Goal: Task Accomplishment & Management: Manage account settings

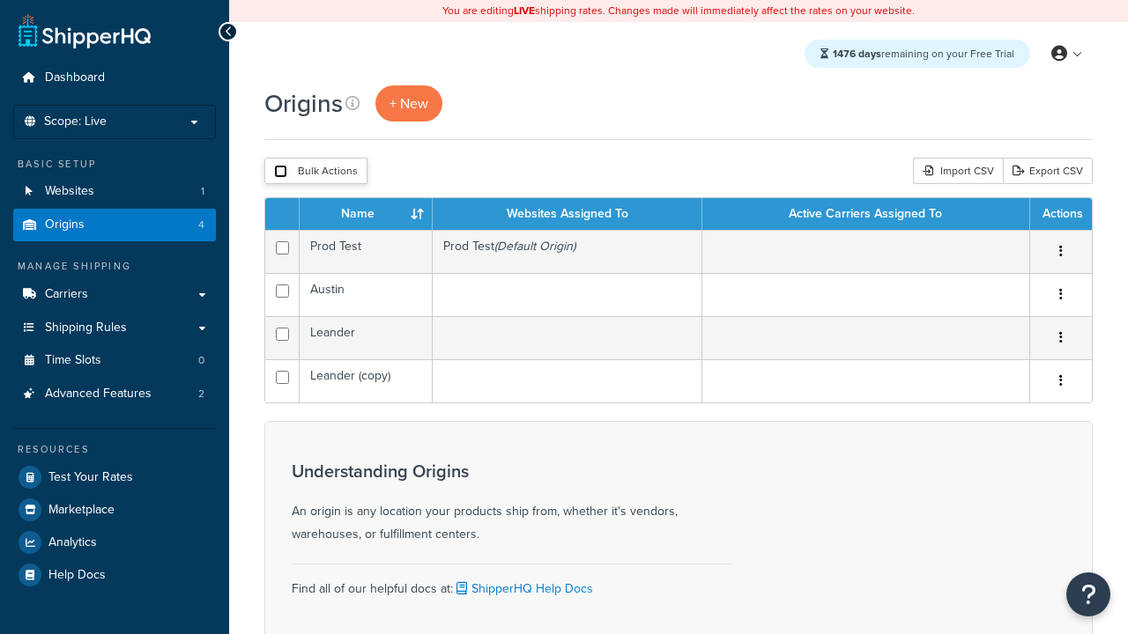
click at [280, 172] on input "checkbox" at bounding box center [280, 171] width 13 height 13
checkbox input "true"
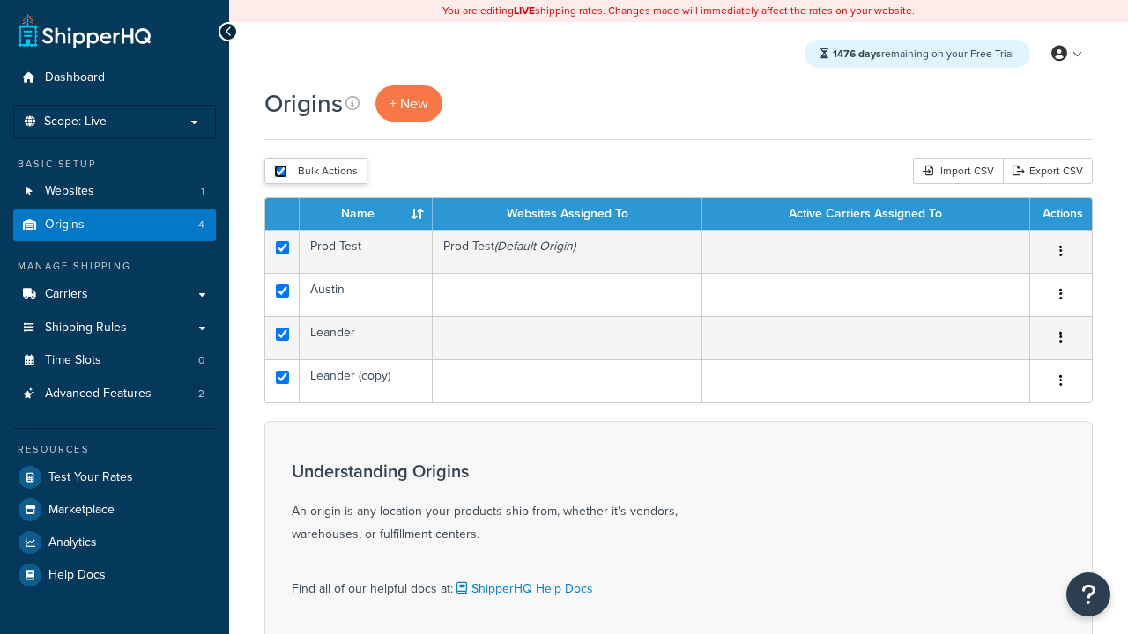
checkbox input "true"
click at [0, 0] on button "Delete" at bounding box center [0, 0] width 0 height 0
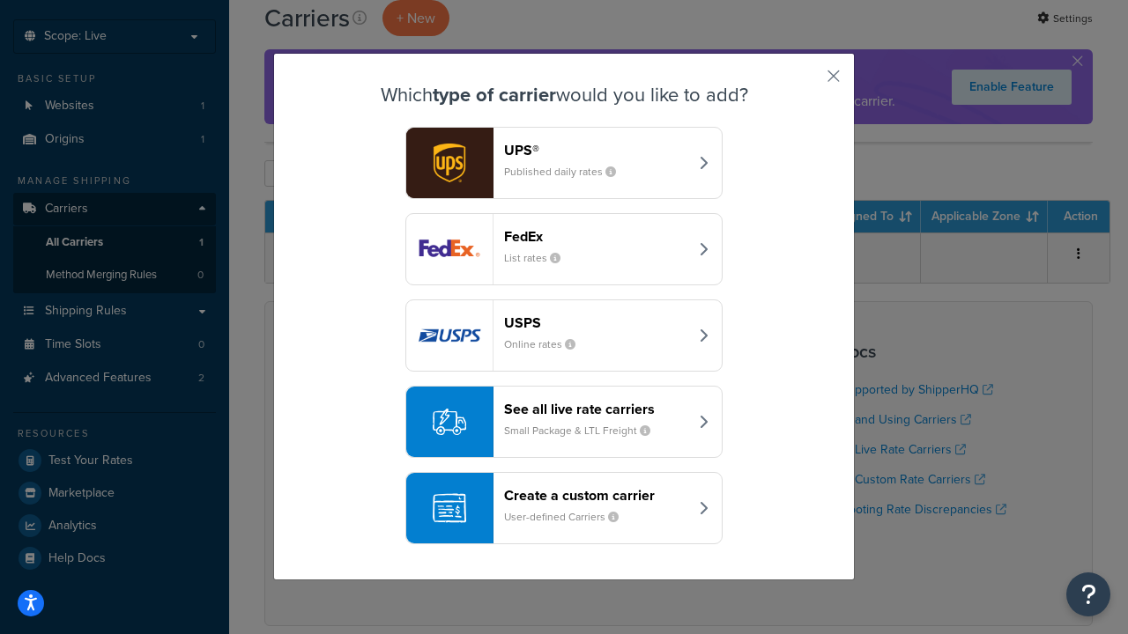
click at [564, 249] on div "FedEx List rates" at bounding box center [596, 249] width 184 height 42
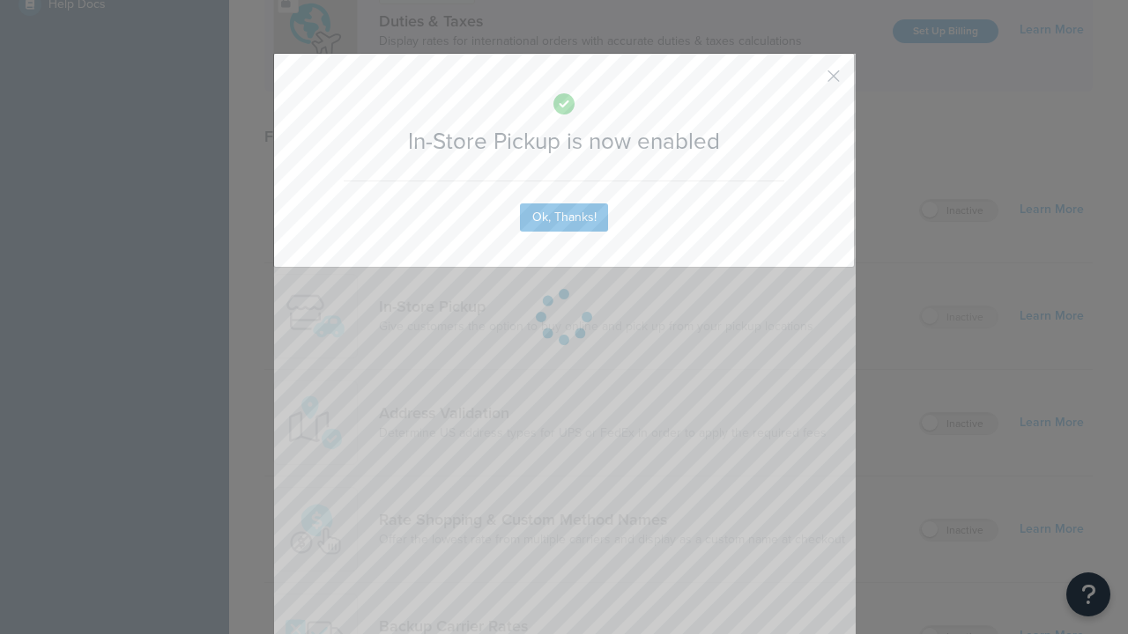
click at [807, 82] on button "button" at bounding box center [807, 82] width 4 height 4
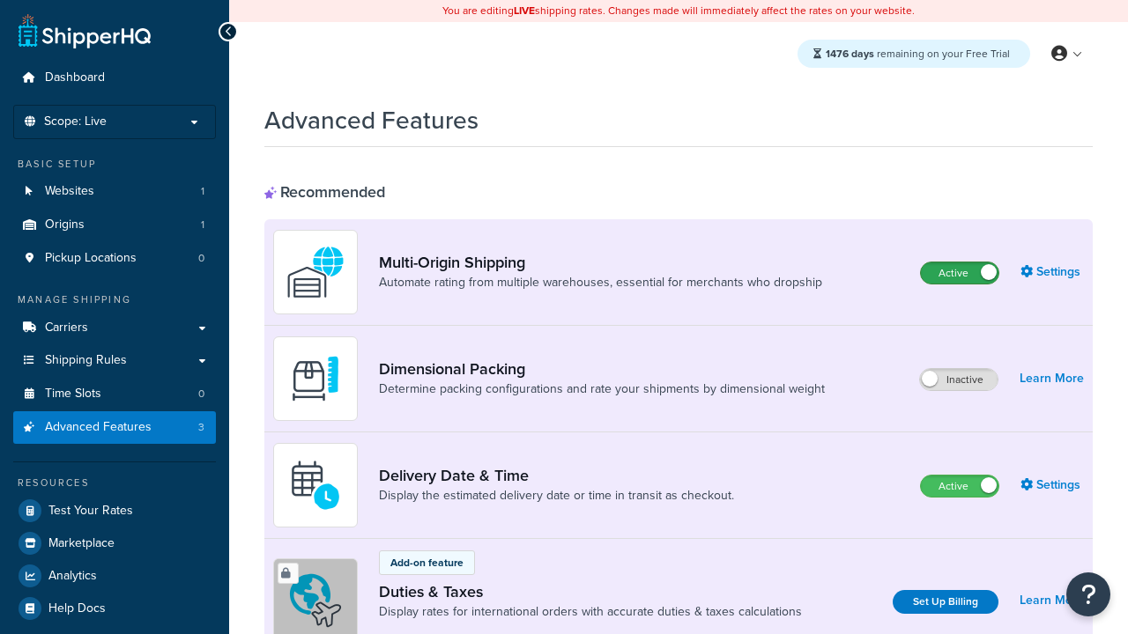
click at [959, 273] on label "Active" at bounding box center [960, 273] width 78 height 21
click at [959, 486] on label "Active" at bounding box center [960, 486] width 78 height 21
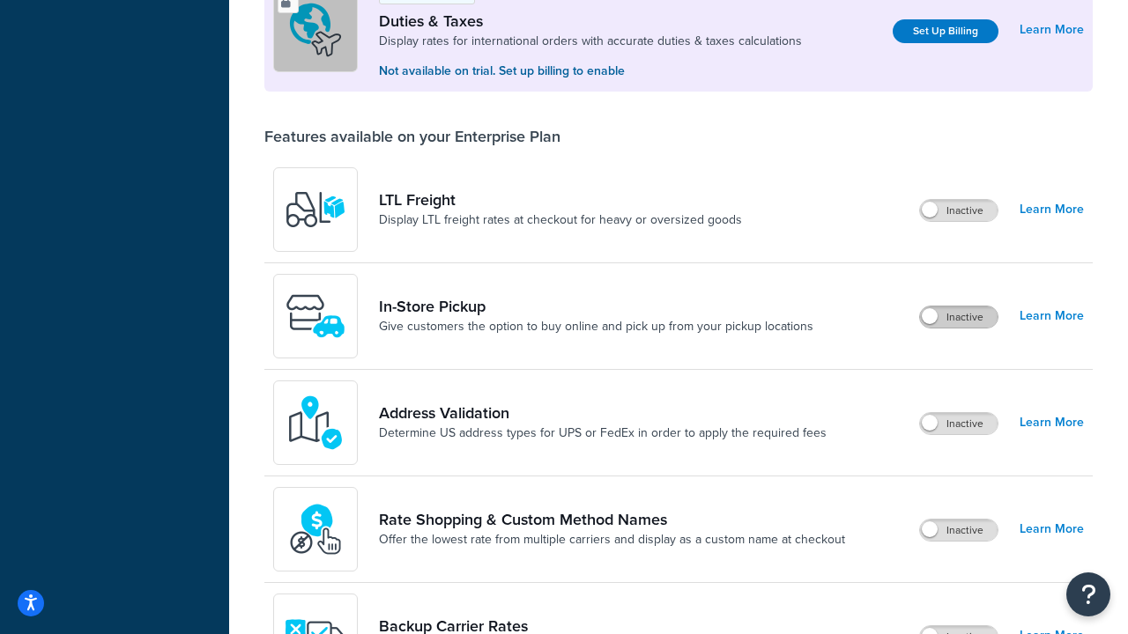
scroll to position [537, 0]
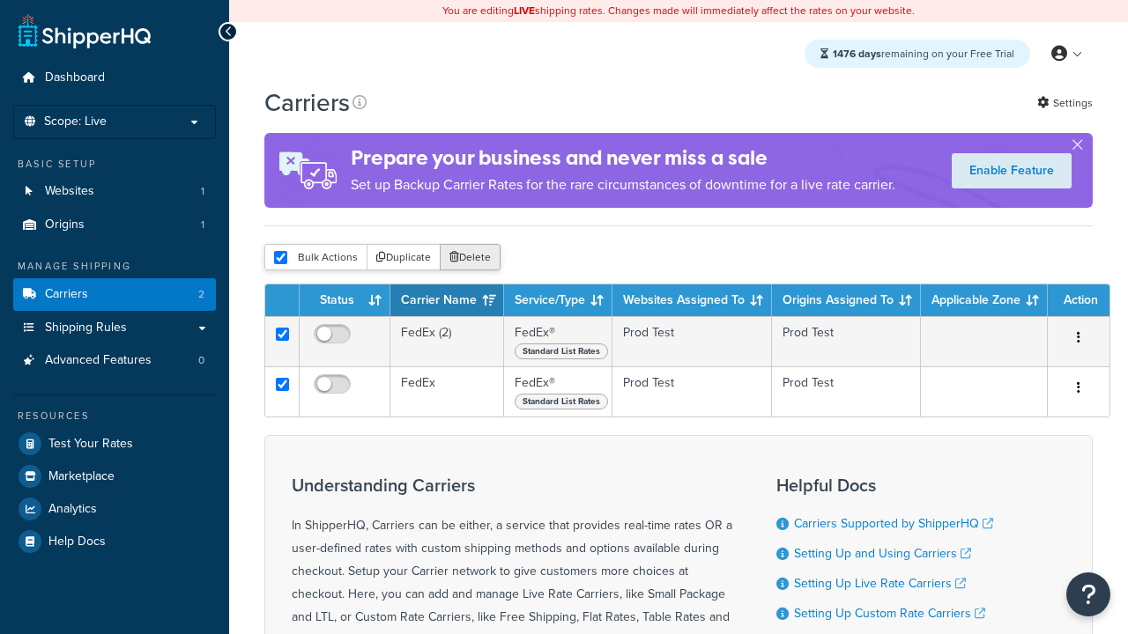
click at [469, 258] on button "Delete" at bounding box center [470, 257] width 61 height 26
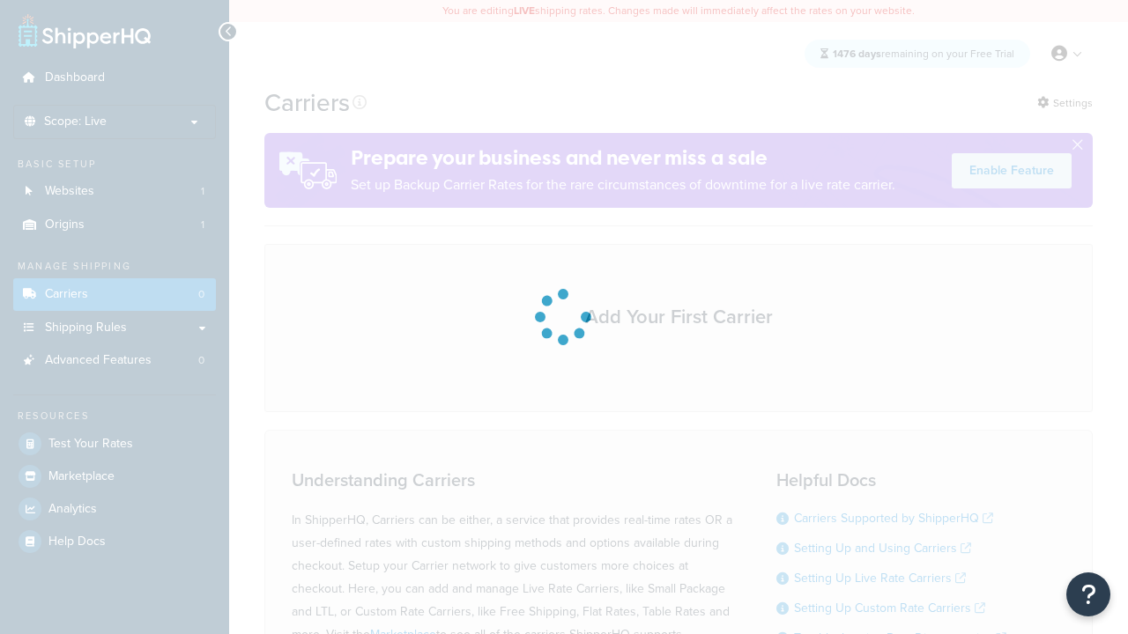
scroll to position [155, 0]
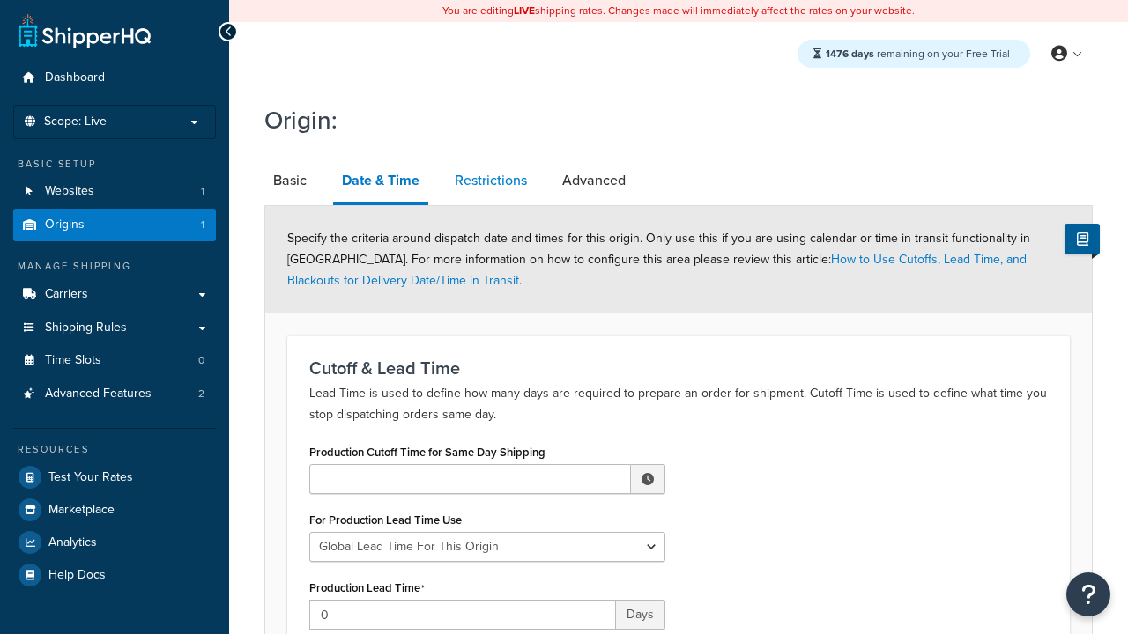
click at [491, 181] on link "Restrictions" at bounding box center [491, 180] width 90 height 42
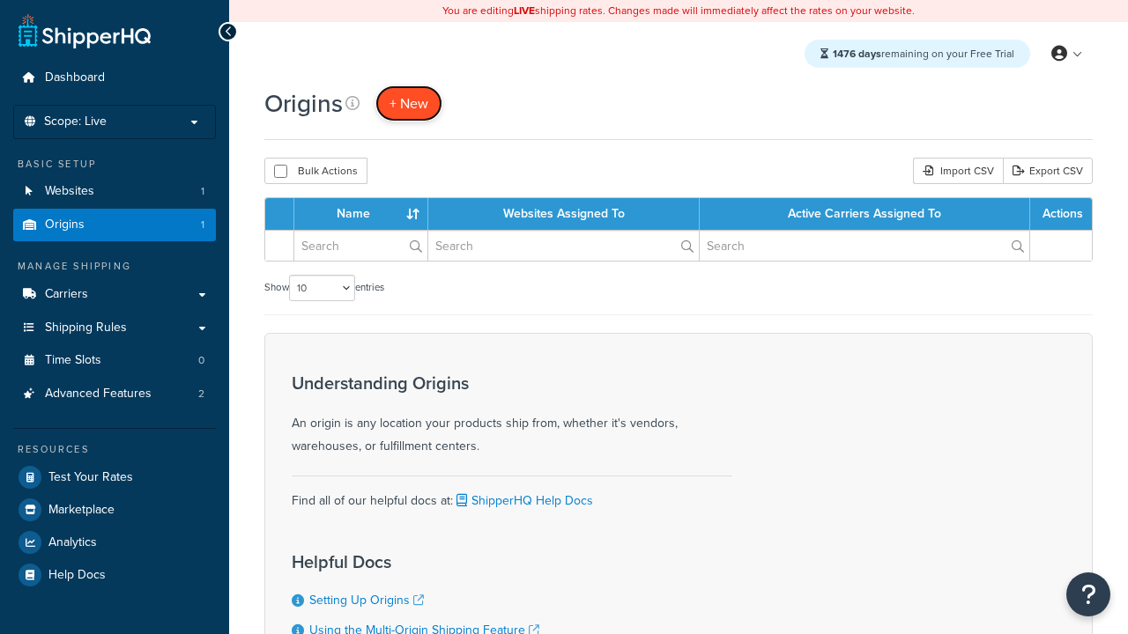
click at [408, 103] on span "+ New" at bounding box center [408, 103] width 39 height 20
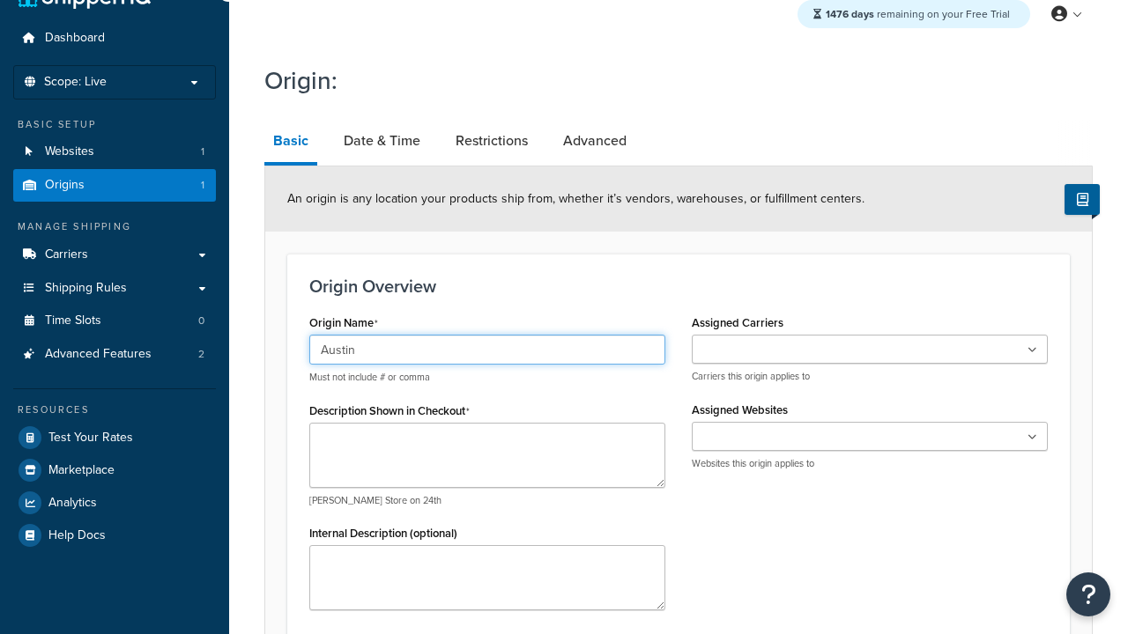
type input "Austin"
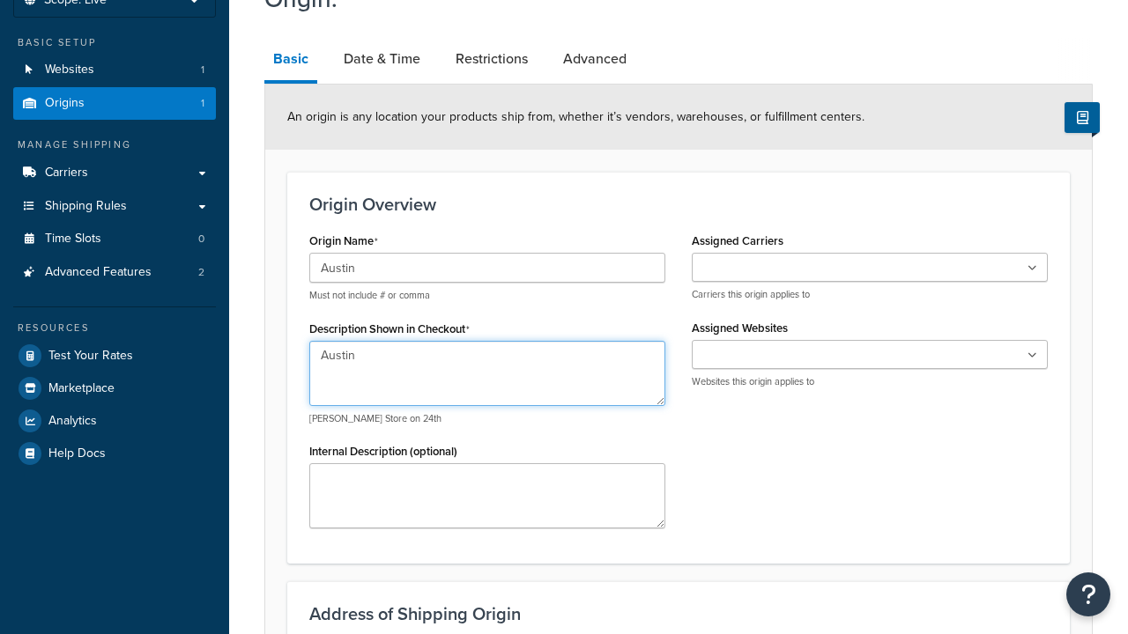
type textarea "Austin"
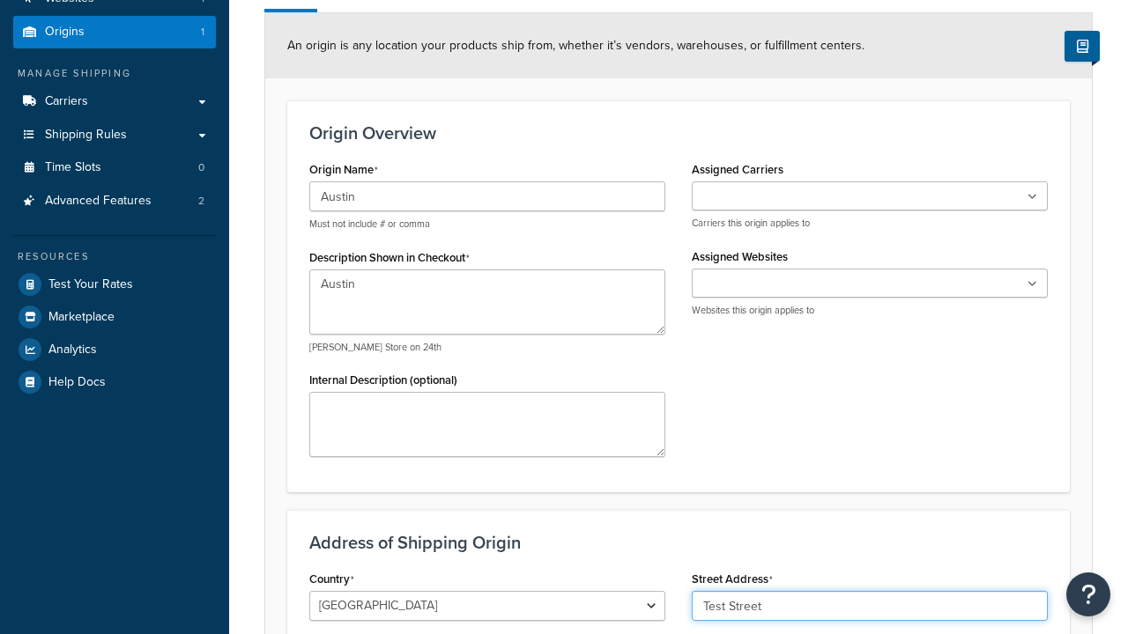
type input "Test Street"
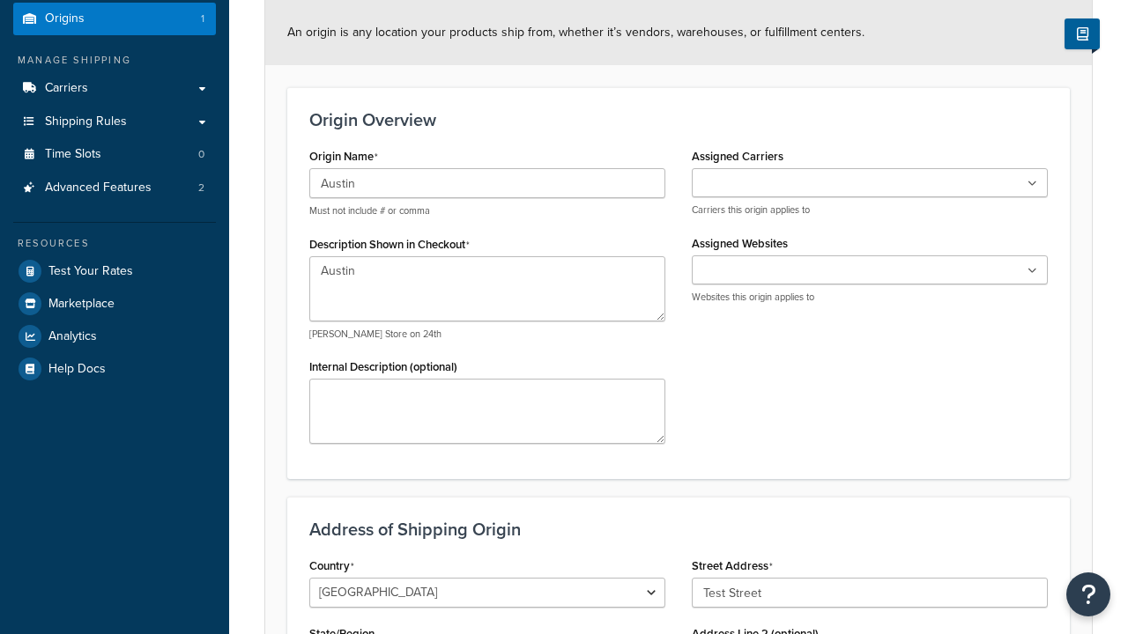
type input "Austin"
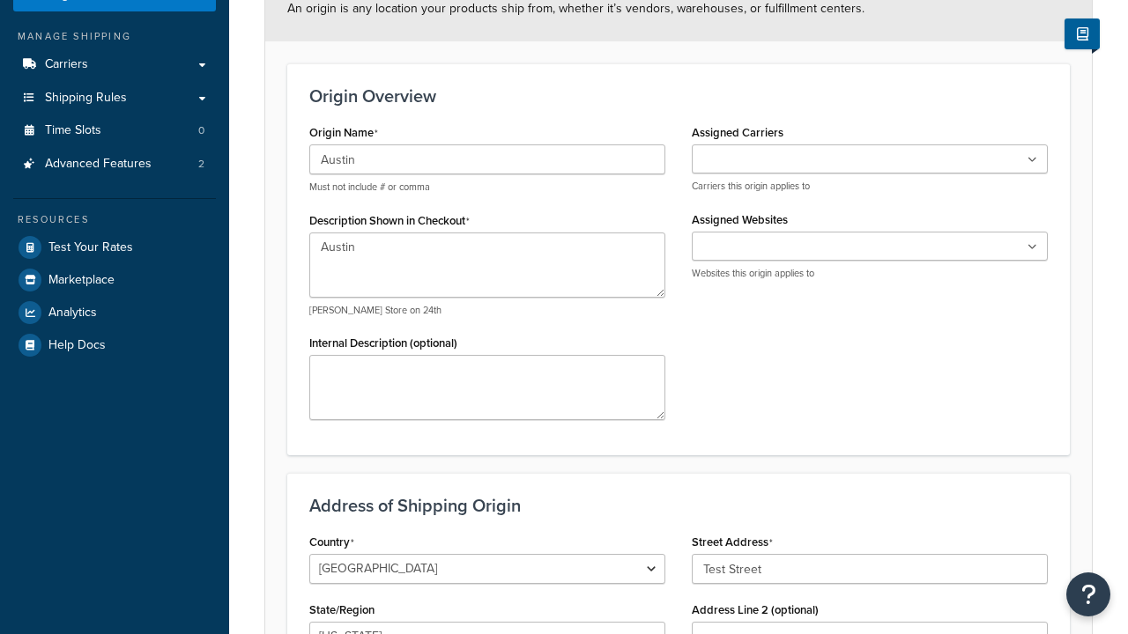
select select "43"
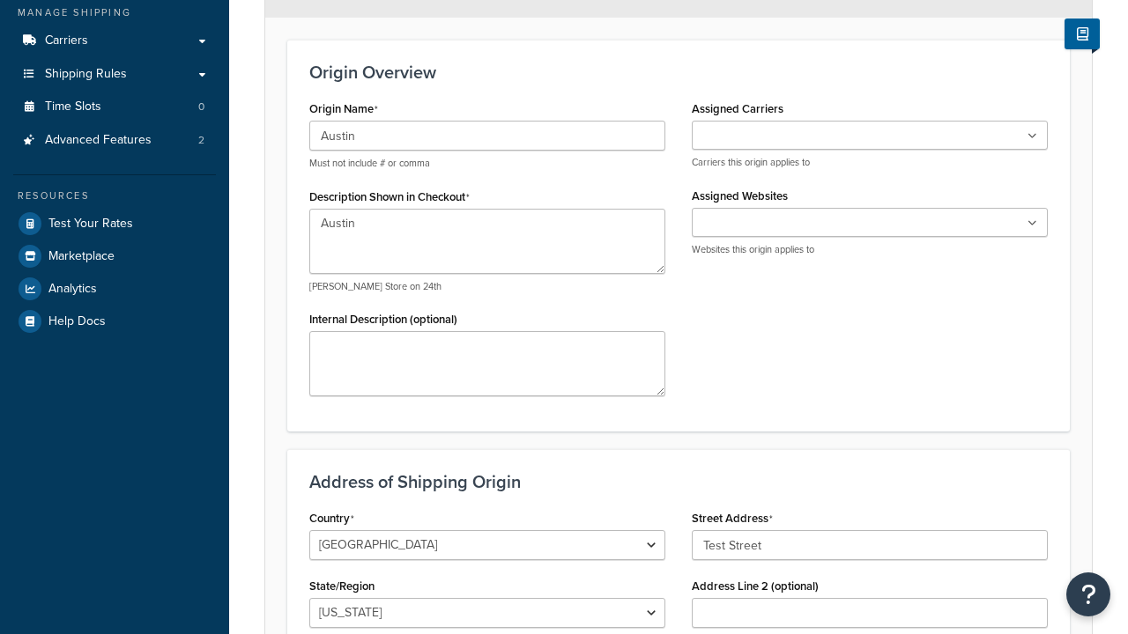
type input "Austin"
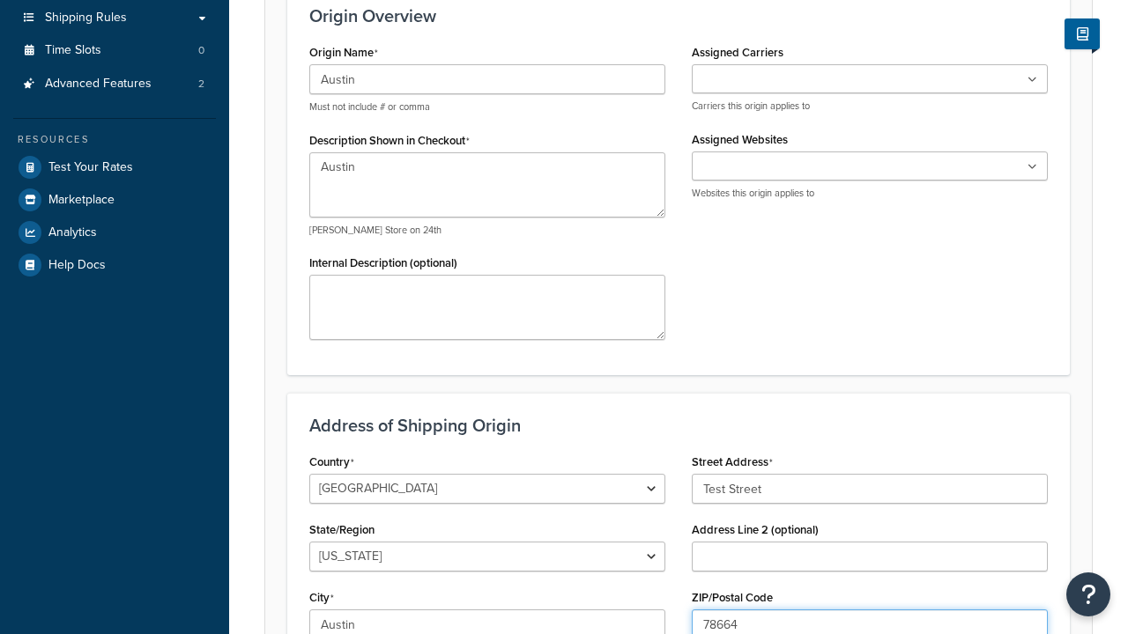
type input "78664"
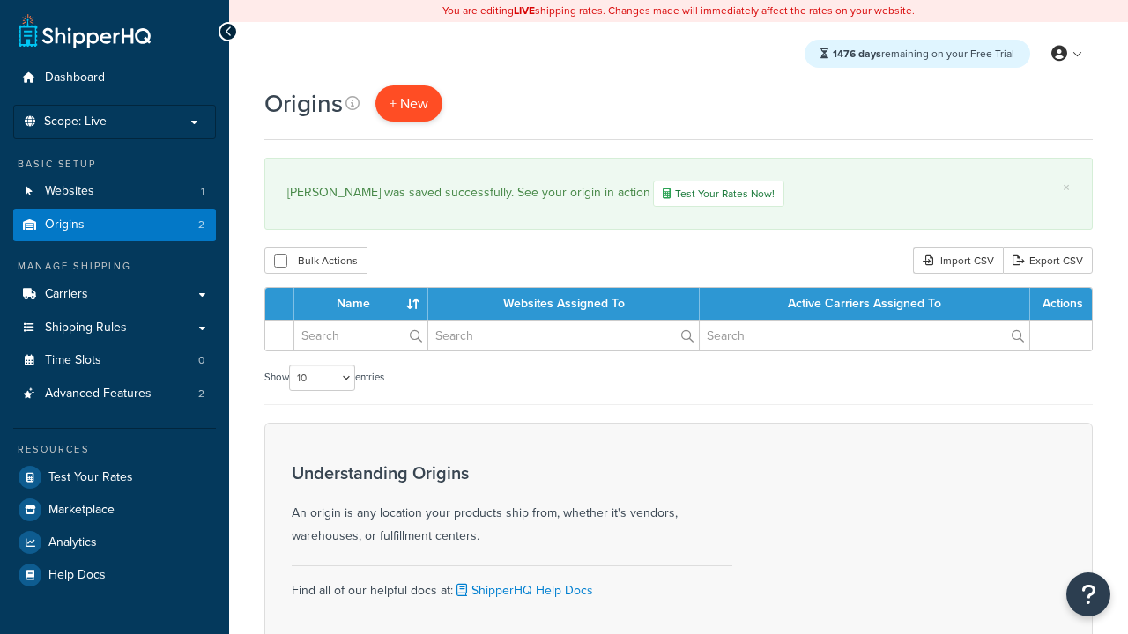
click at [408, 103] on span "+ New" at bounding box center [408, 103] width 39 height 20
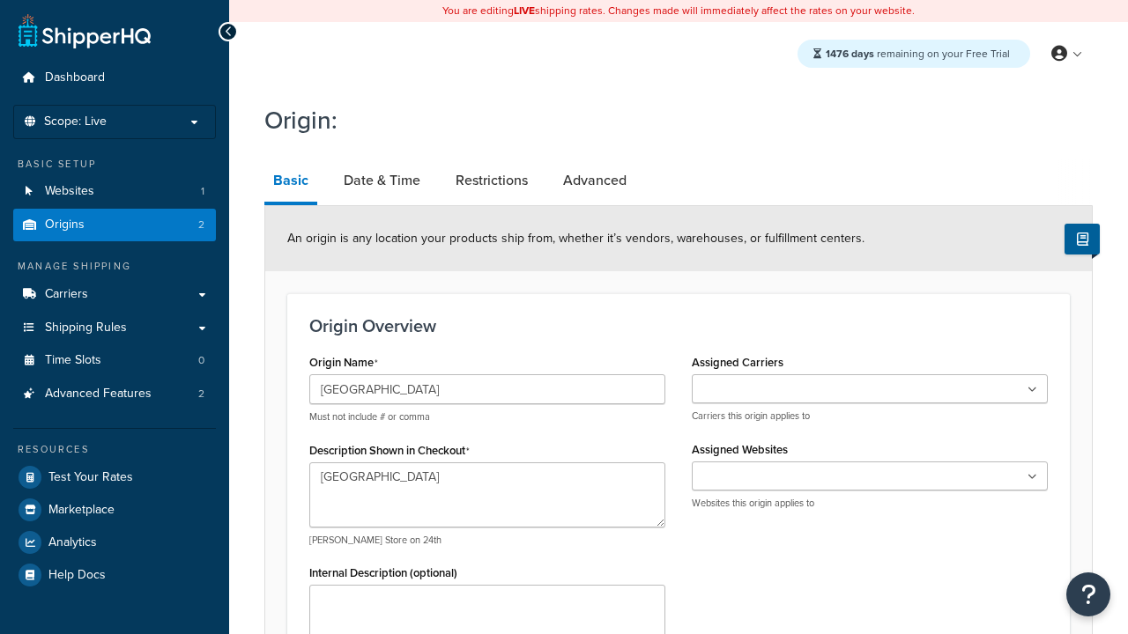
type input "Test Street"
type input "Austin"
select select "43"
type input "Austin"
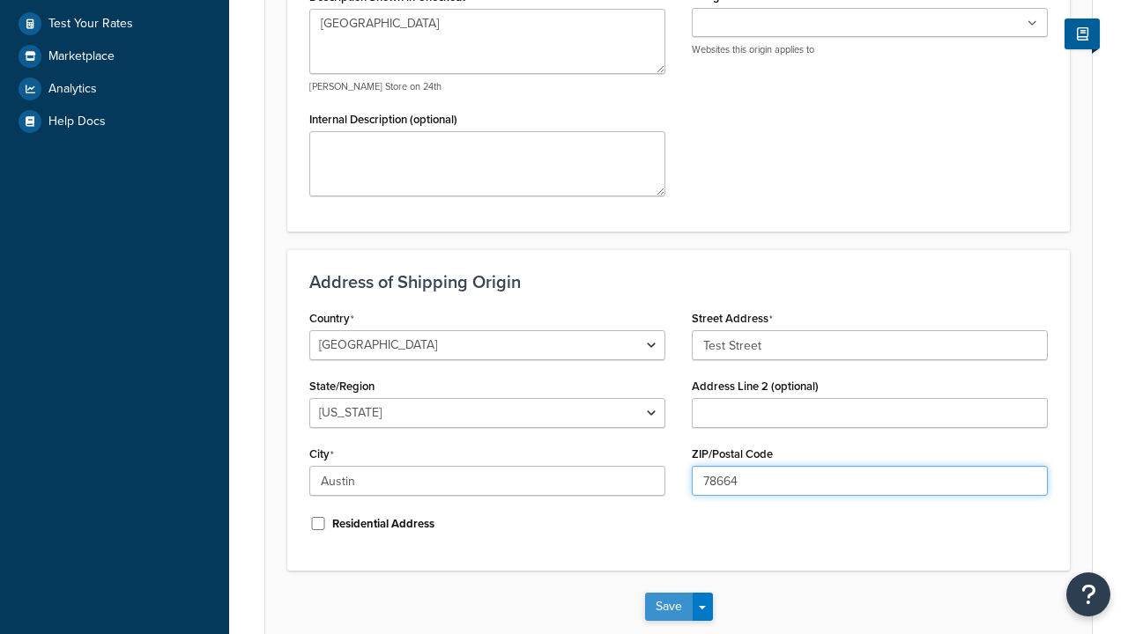
type input "78664"
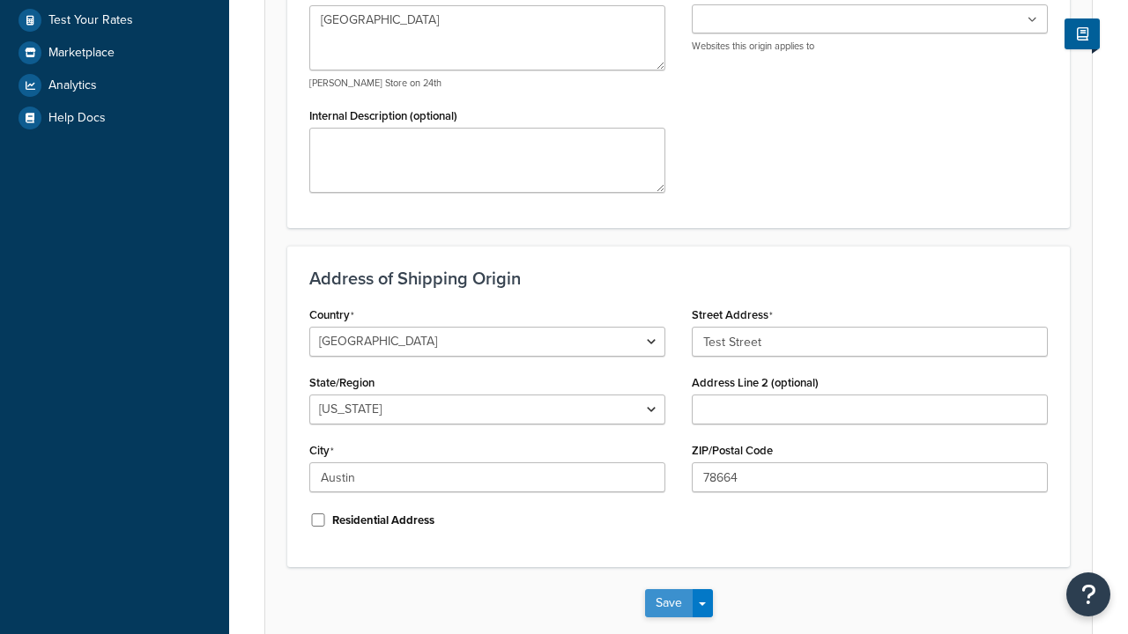
click at [668, 589] on button "Save" at bounding box center [669, 603] width 48 height 28
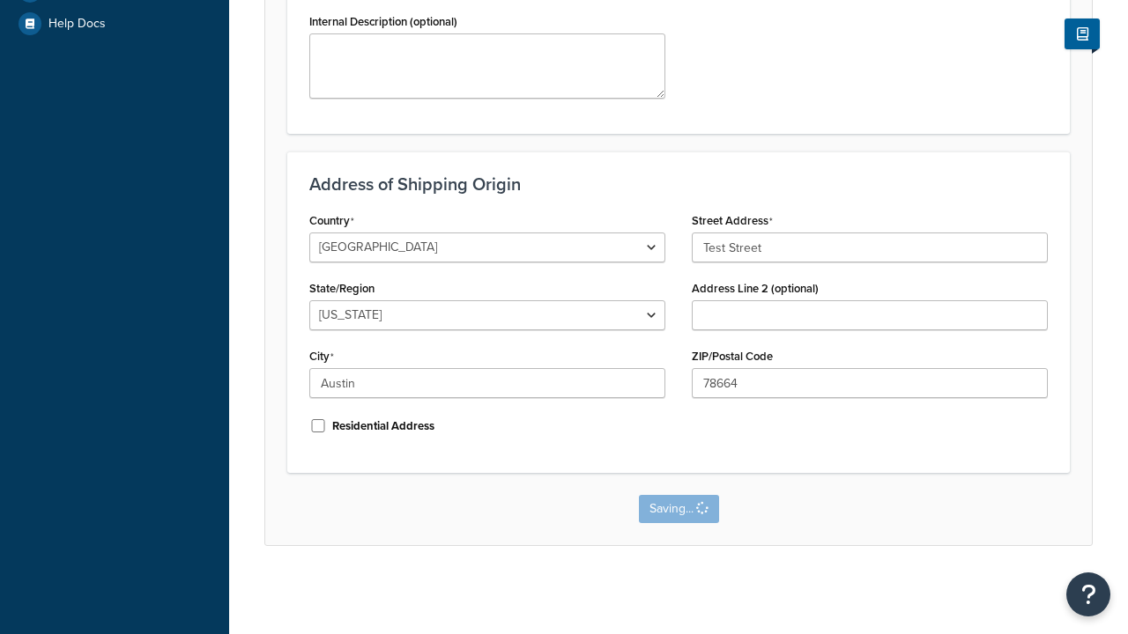
scroll to position [0, 0]
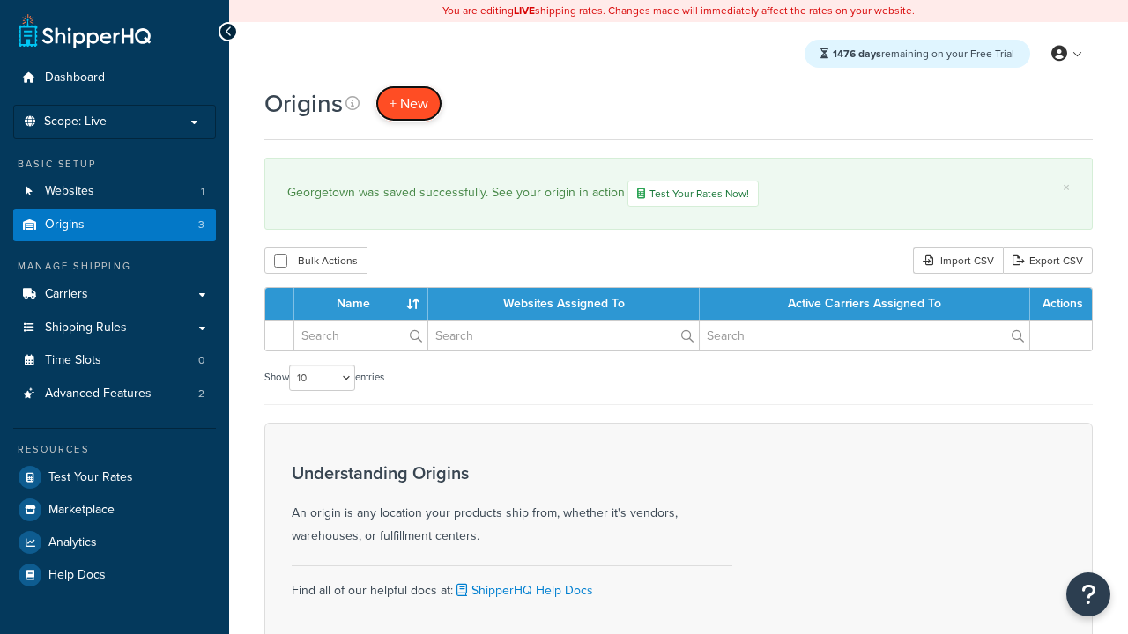
click at [408, 103] on span "+ New" at bounding box center [408, 103] width 39 height 20
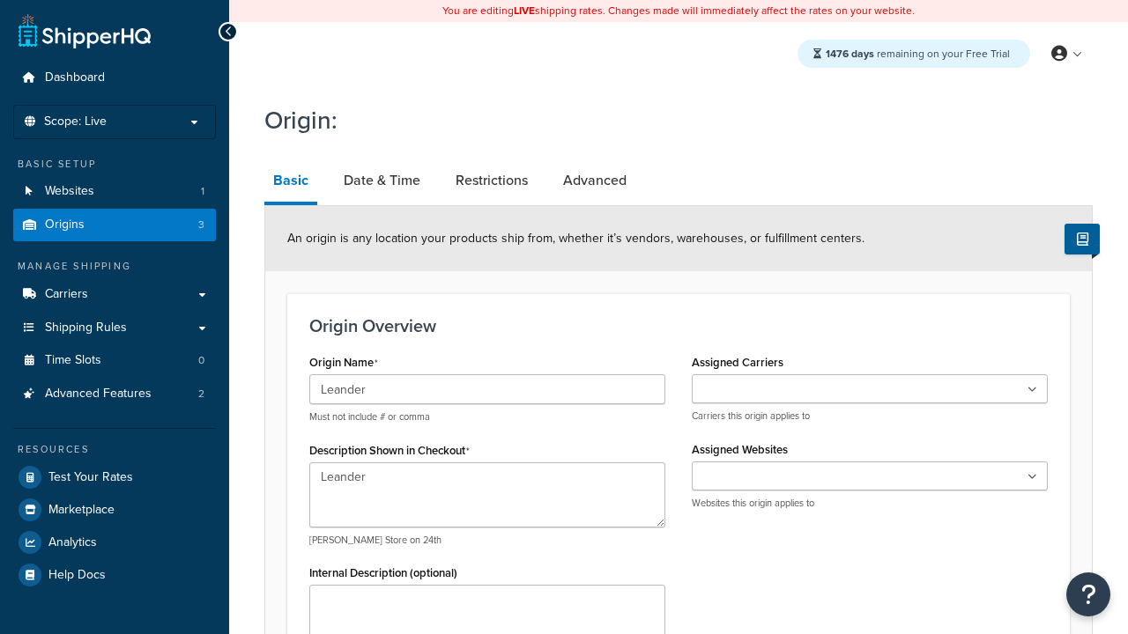
type input "Test Street"
type input "Austin"
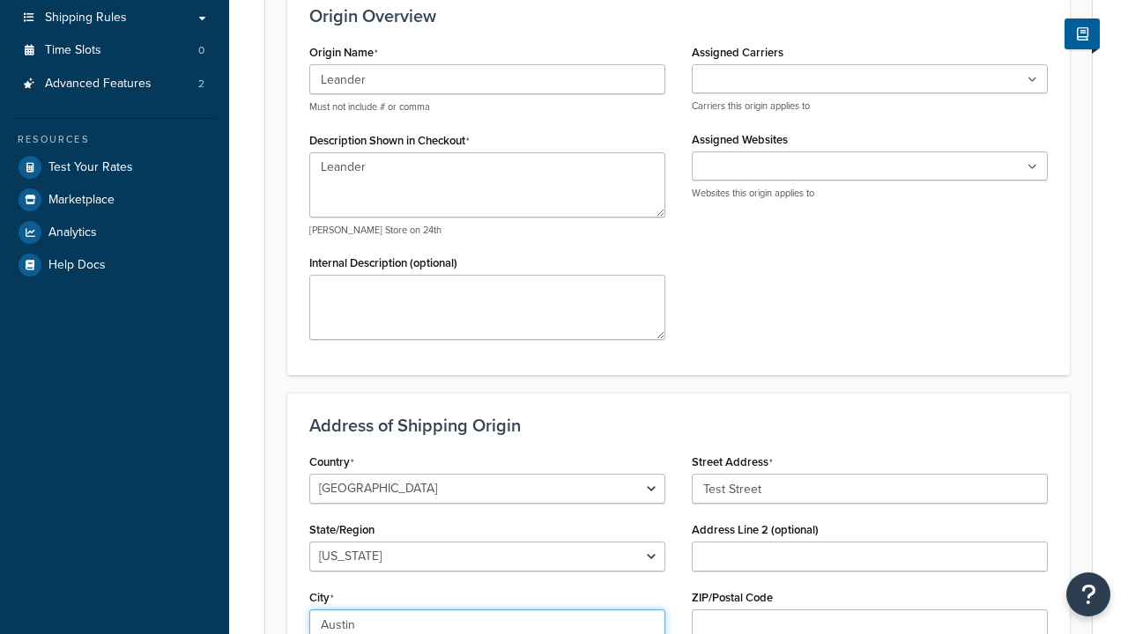
select select "43"
type input "Austin"
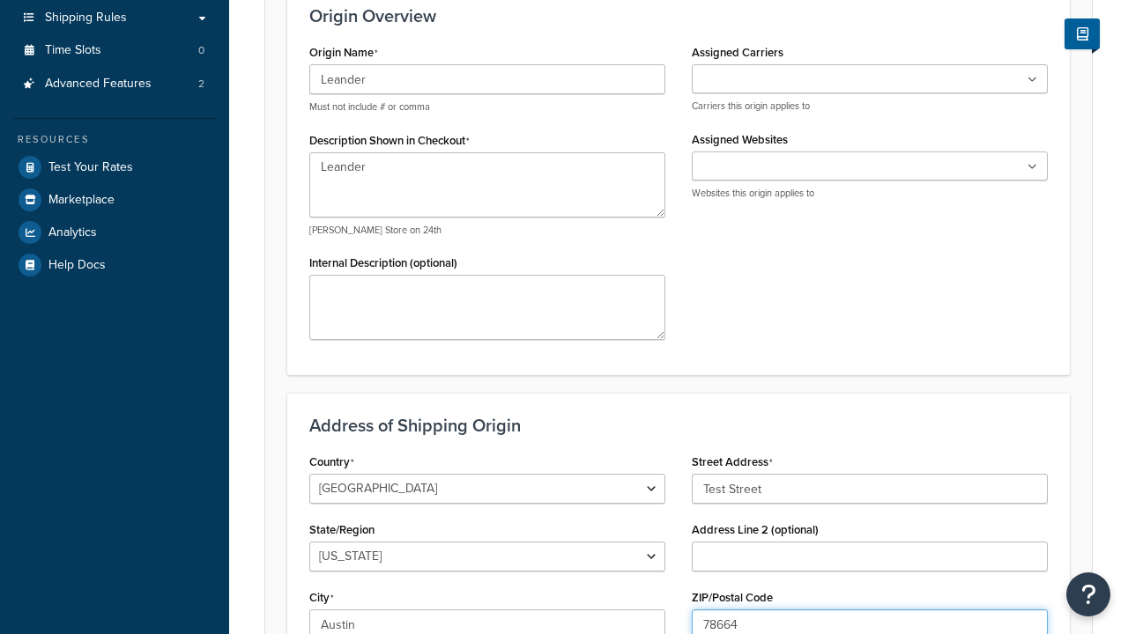
type input "78664"
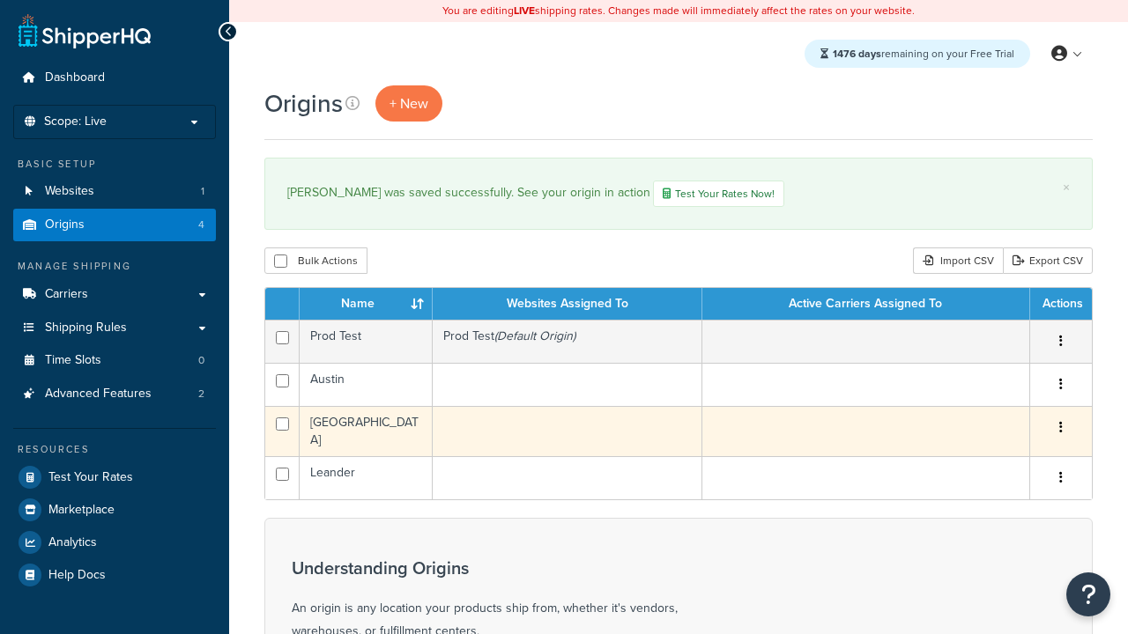
click at [1060, 430] on icon "button" at bounding box center [1061, 427] width 4 height 12
click at [0, 0] on link "Edit" at bounding box center [0, 0] width 0 height 0
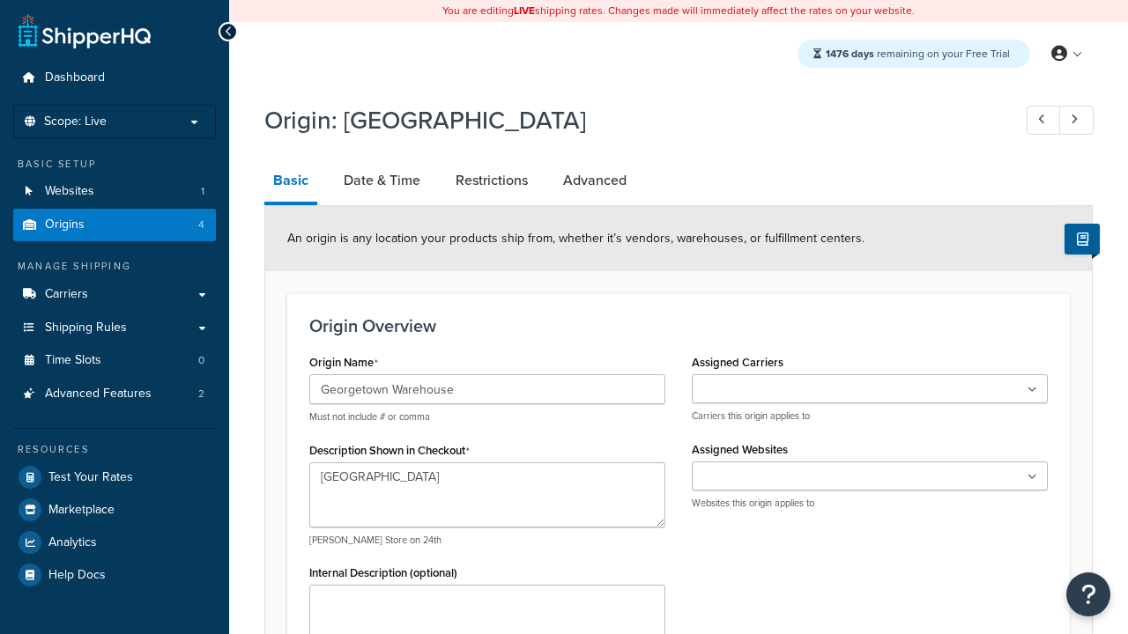
select select "43"
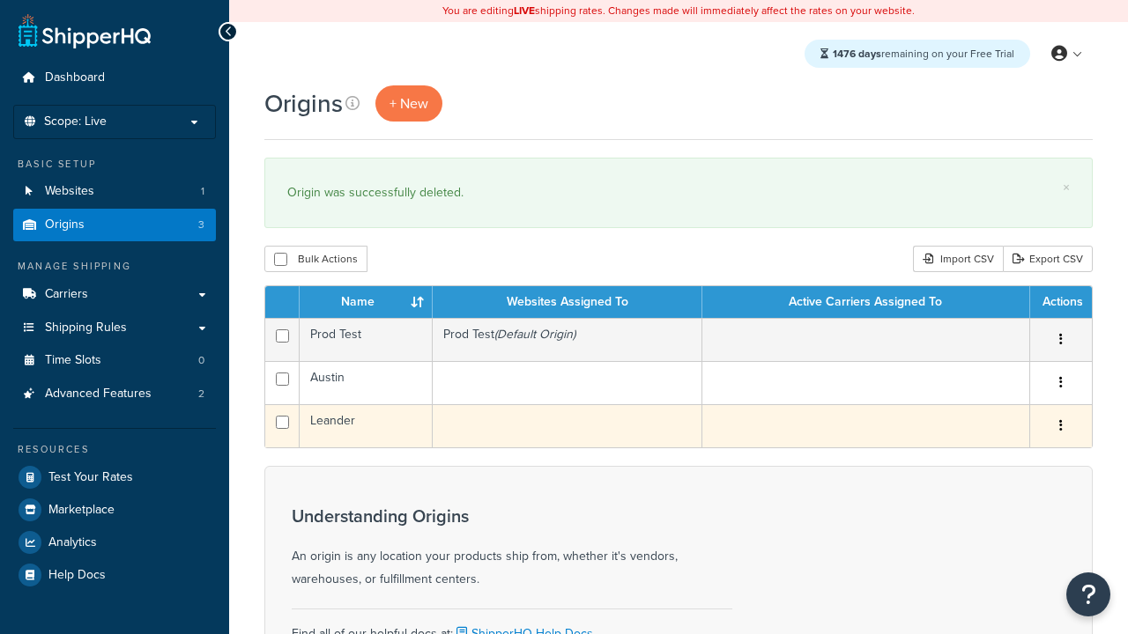
click at [1060, 427] on icon "button" at bounding box center [1061, 425] width 4 height 12
click at [0, 0] on link "Duplicate" at bounding box center [0, 0] width 0 height 0
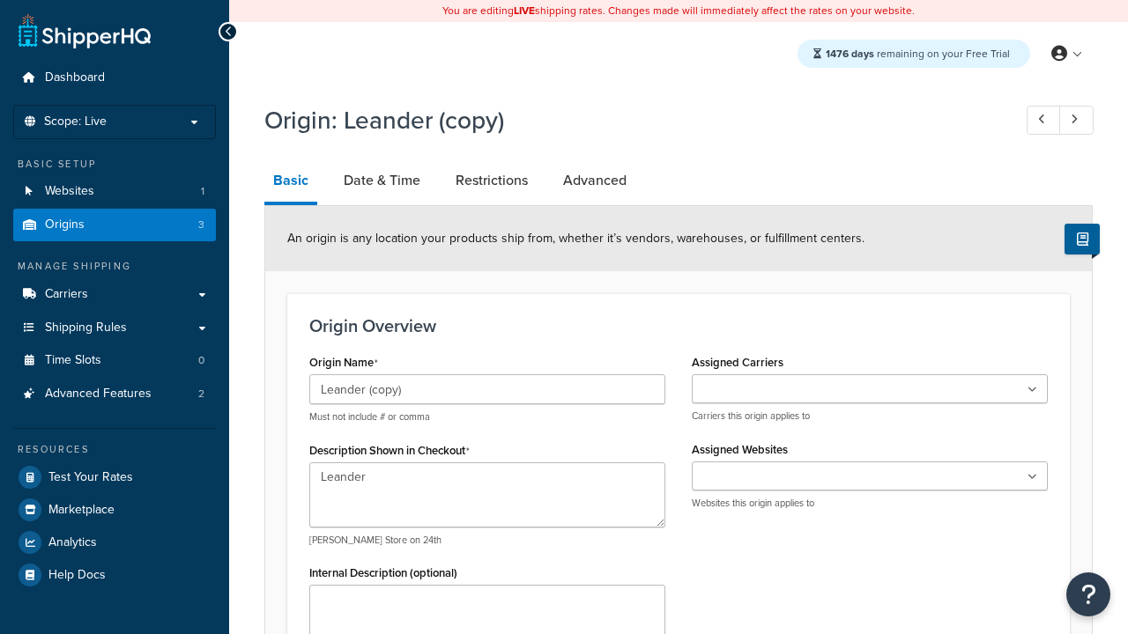
select select "43"
